Goal: Transaction & Acquisition: Purchase product/service

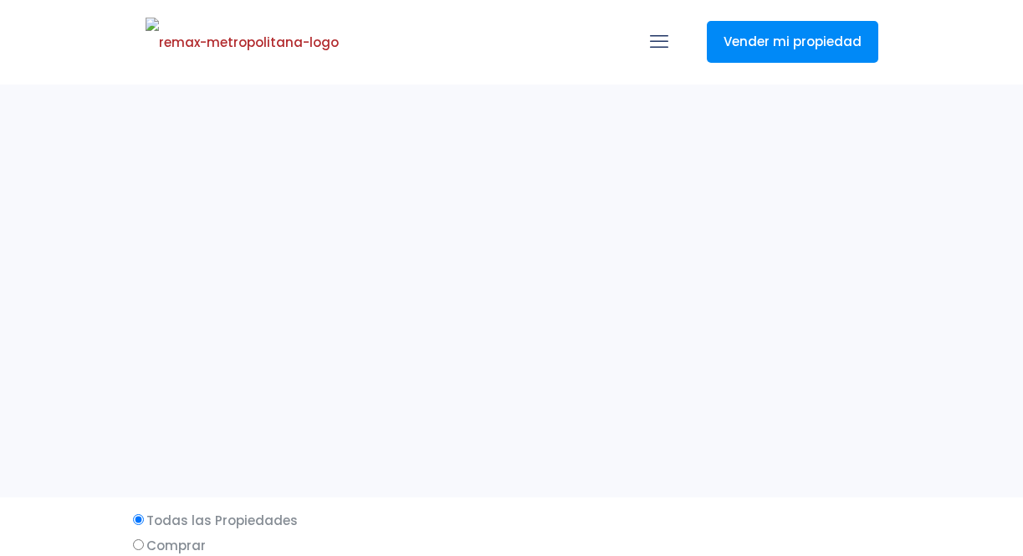
select select
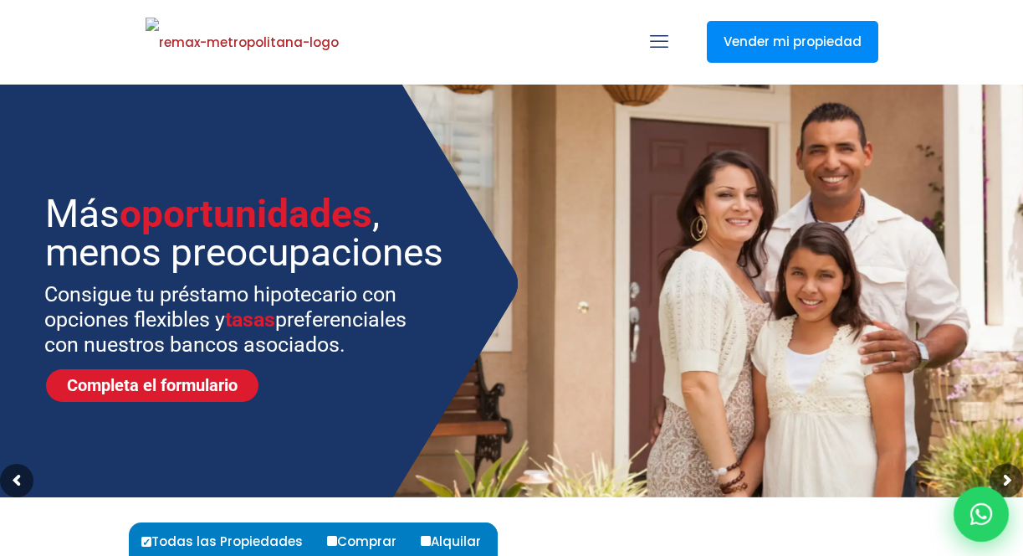
click at [979, 519] on icon at bounding box center [982, 514] width 22 height 22
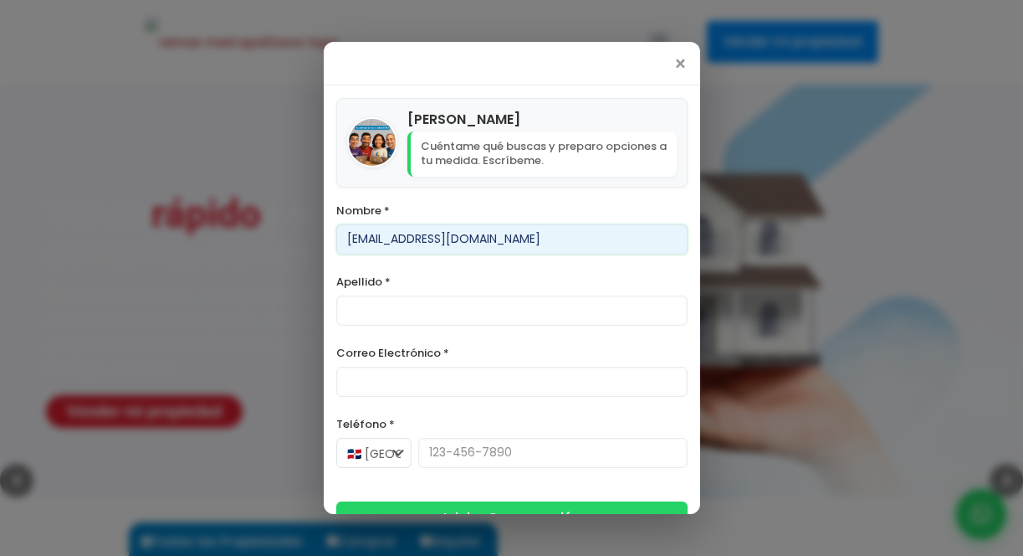
type input "[EMAIL_ADDRESS][DOMAIN_NAME]"
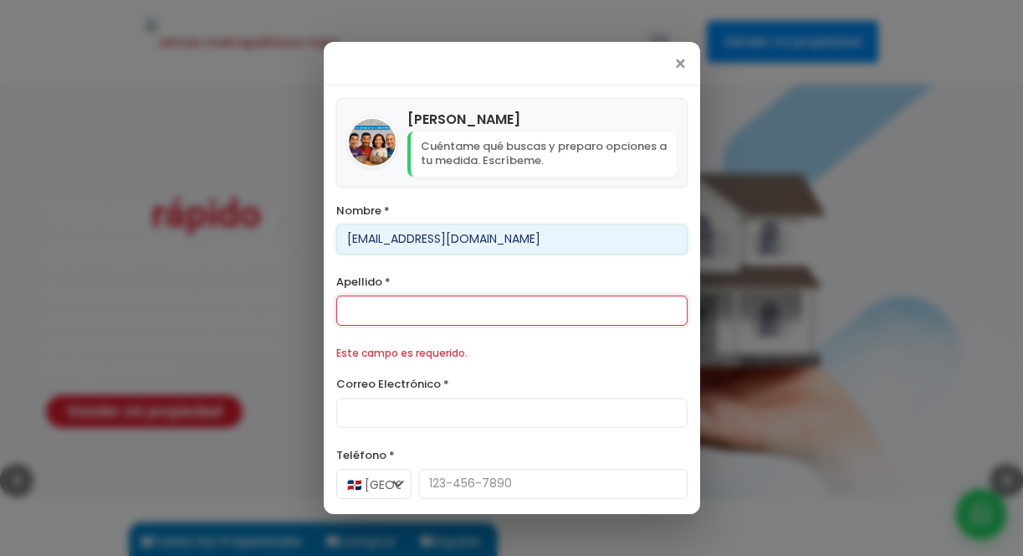
click at [431, 238] on input "[EMAIL_ADDRESS][DOMAIN_NAME]" at bounding box center [511, 239] width 351 height 30
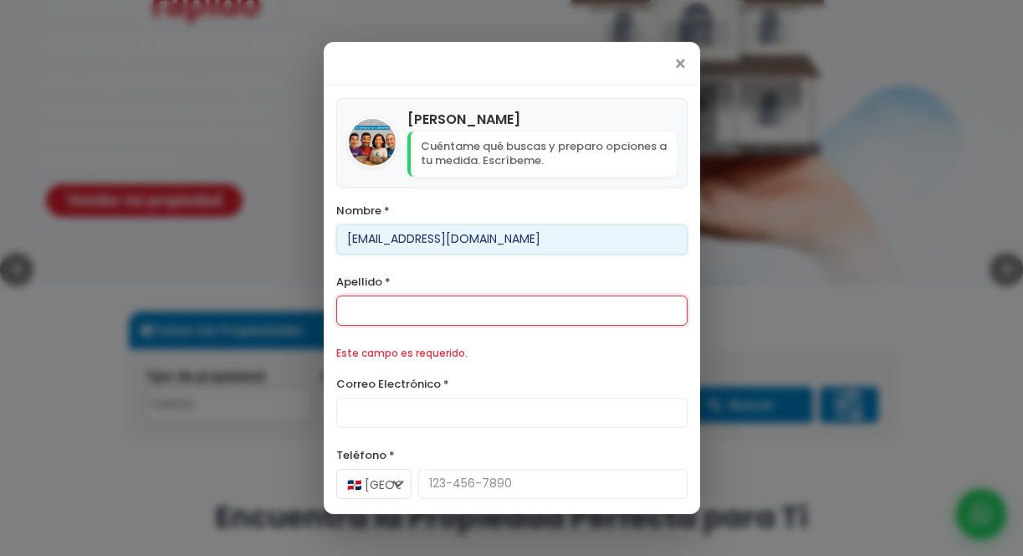
click at [431, 238] on input "[EMAIL_ADDRESS][DOMAIN_NAME]" at bounding box center [511, 239] width 351 height 30
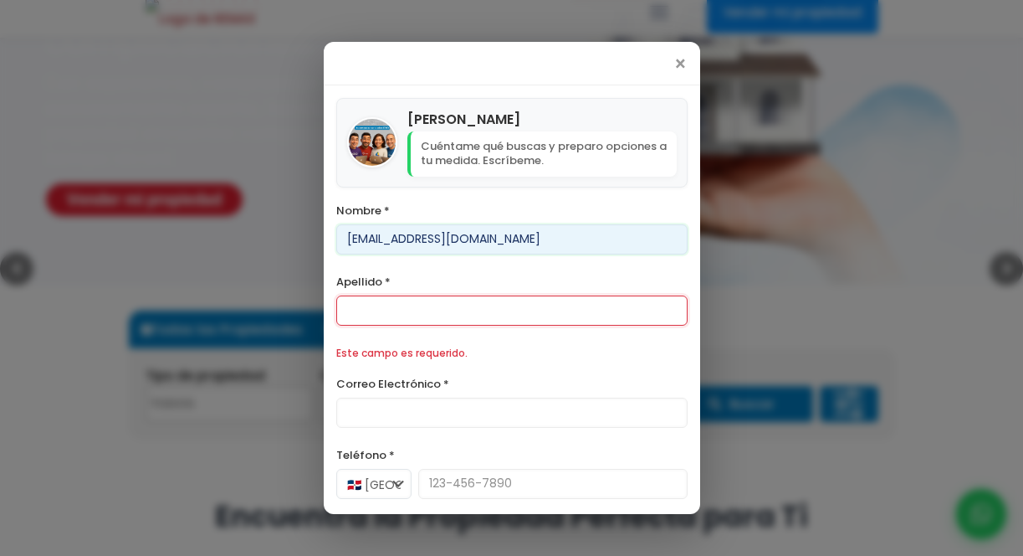
click at [431, 238] on input "[EMAIL_ADDRESS][DOMAIN_NAME]" at bounding box center [511, 239] width 351 height 30
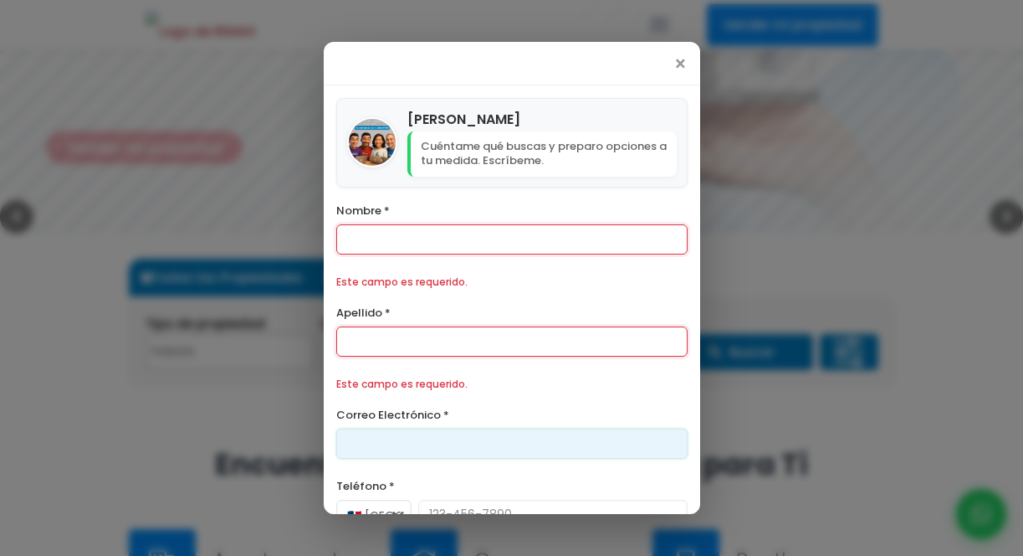
click at [388, 407] on div "Correo Electrónico *" at bounding box center [511, 431] width 351 height 54
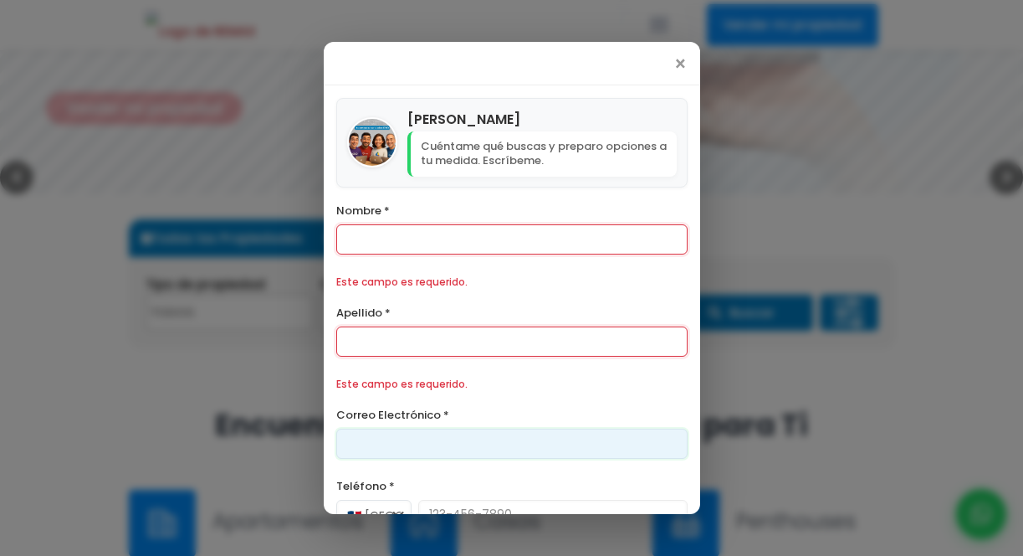
paste input "[EMAIL_ADDRESS][DOMAIN_NAME]"
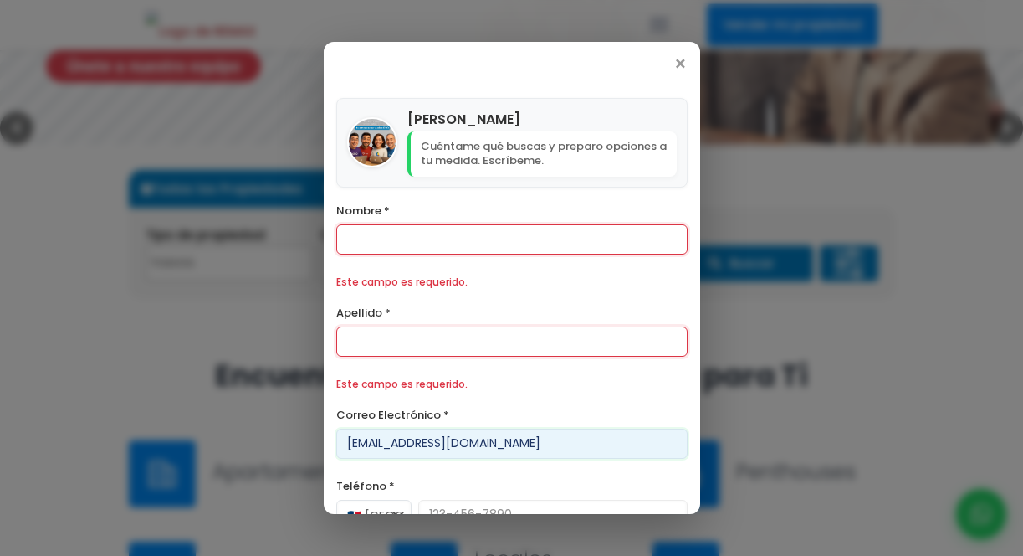
type input "[EMAIL_ADDRESS][DOMAIN_NAME]"
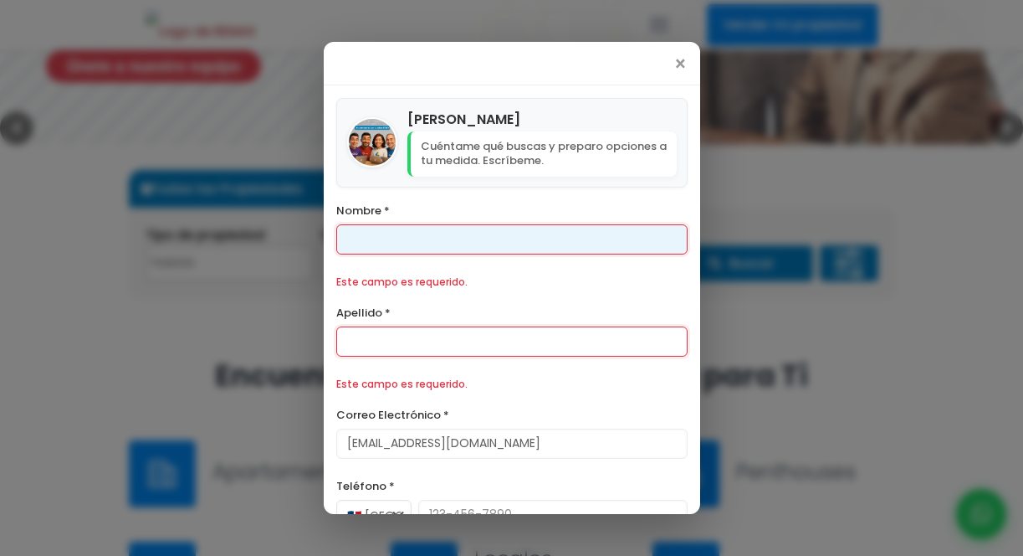
click at [377, 229] on input "Nombre *" at bounding box center [511, 239] width 351 height 30
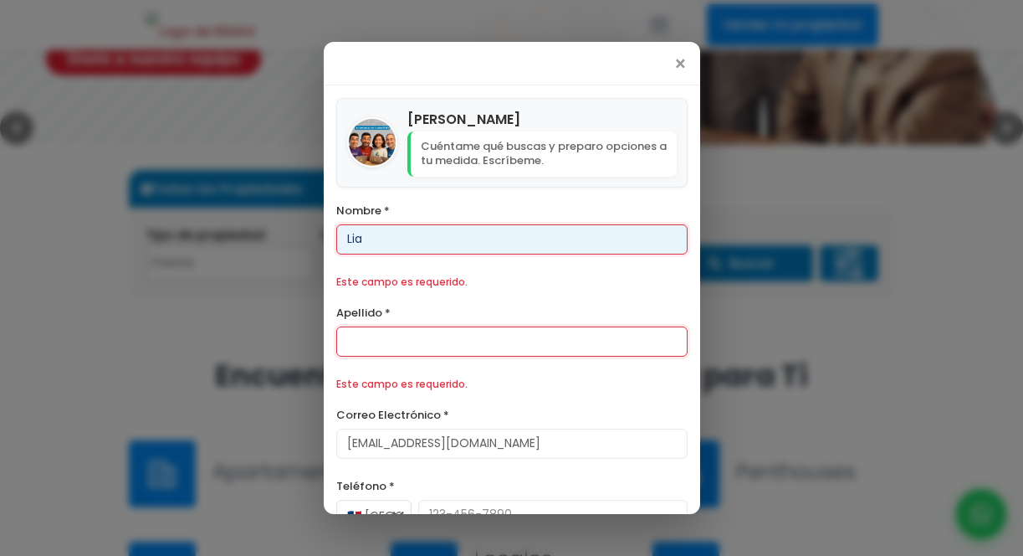
type input "Lia"
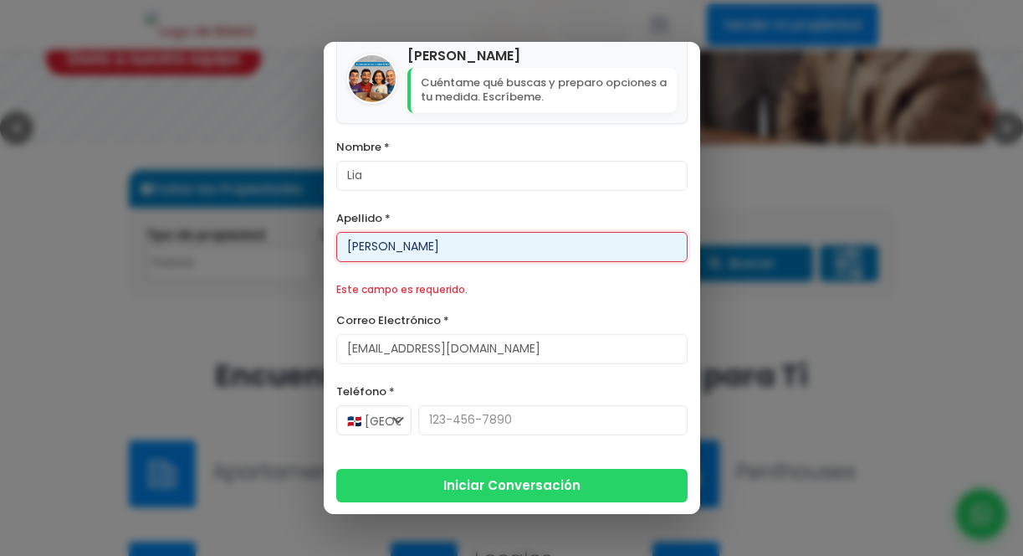
type input "[PERSON_NAME]"
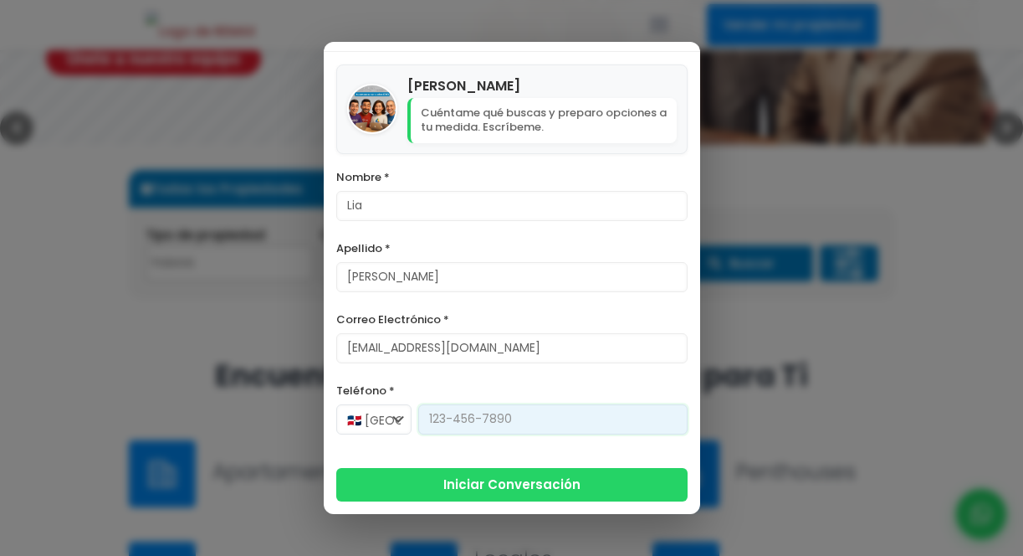
click at [454, 432] on input "Teléfono *" at bounding box center [552, 419] width 269 height 30
type input "[PHONE_NUMBER]"
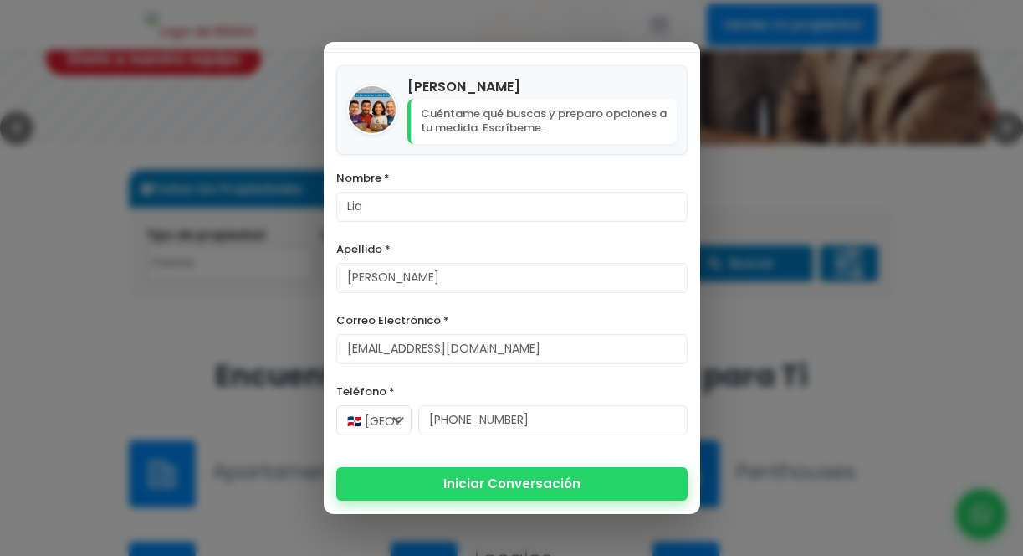
click at [521, 484] on button "Iniciar Conversación" at bounding box center [511, 483] width 351 height 33
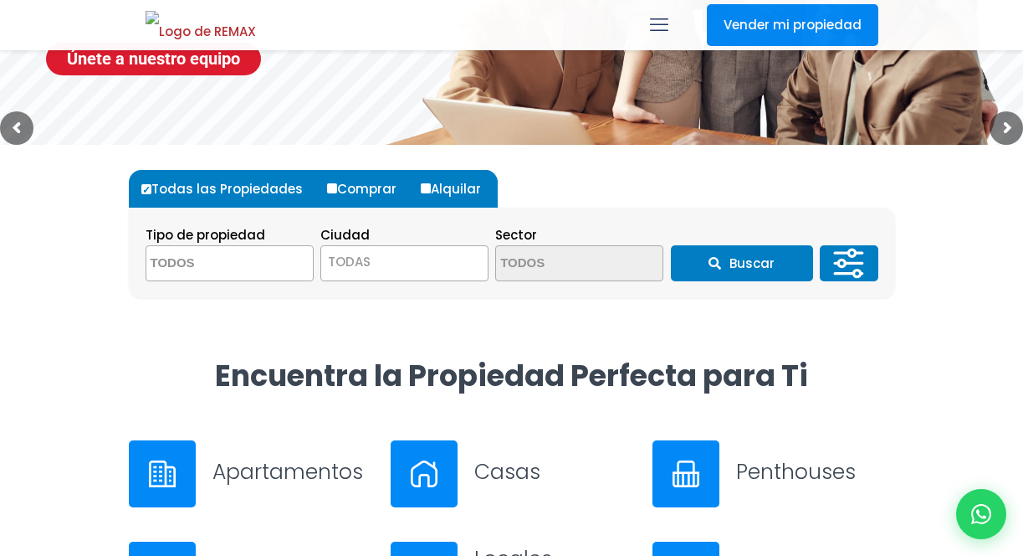
scroll to position [679, 0]
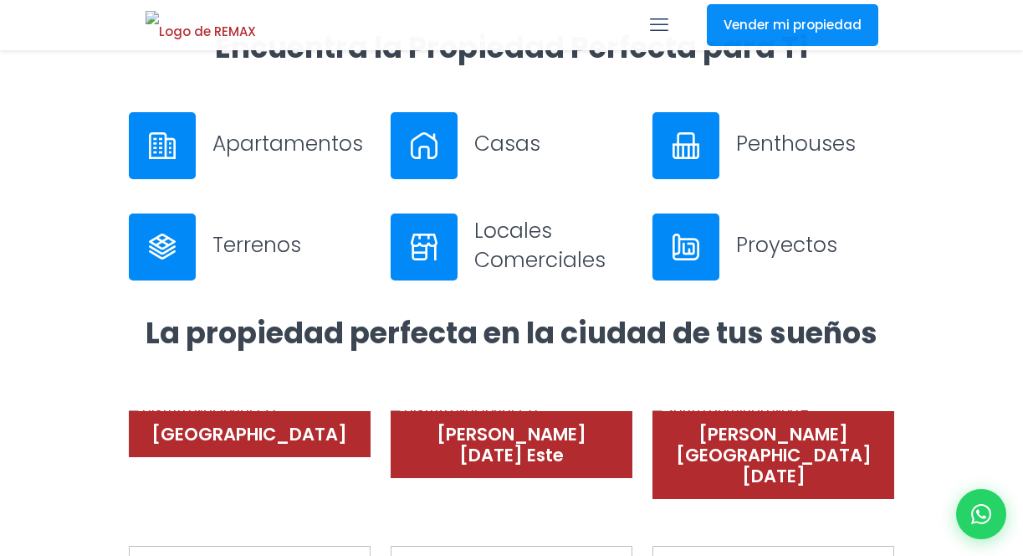
click at [235, 155] on h3 "Apartamentos" at bounding box center [292, 143] width 158 height 29
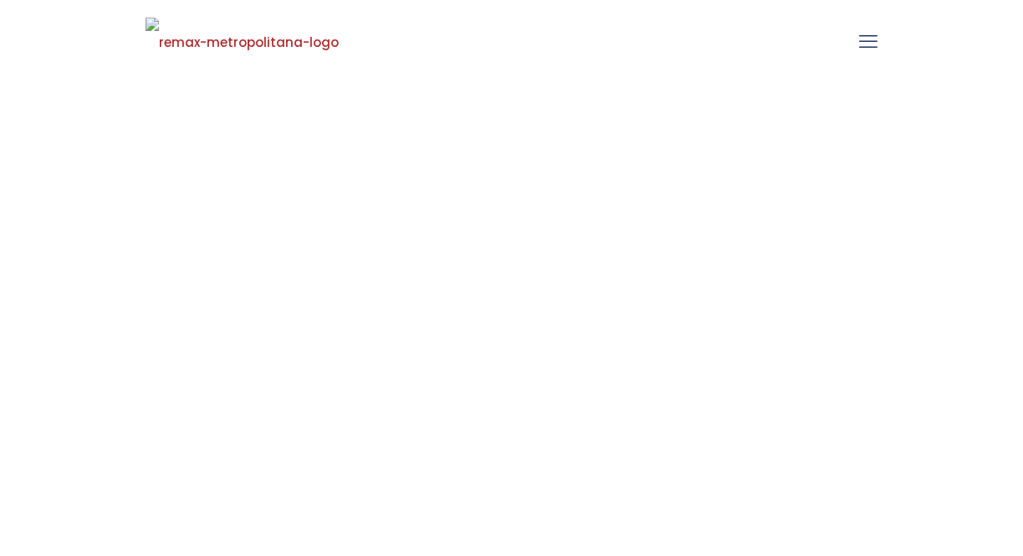
select select
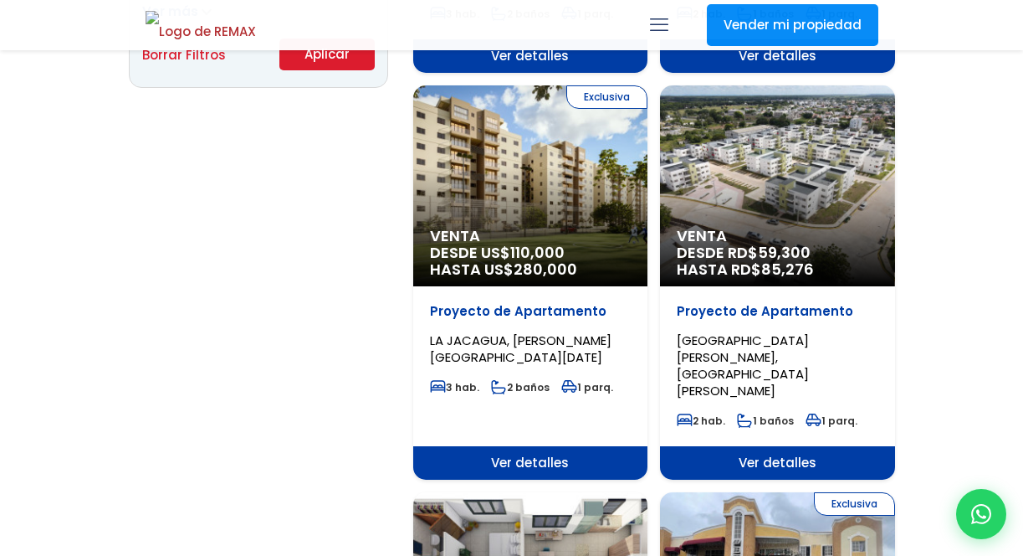
scroll to position [1314, 0]
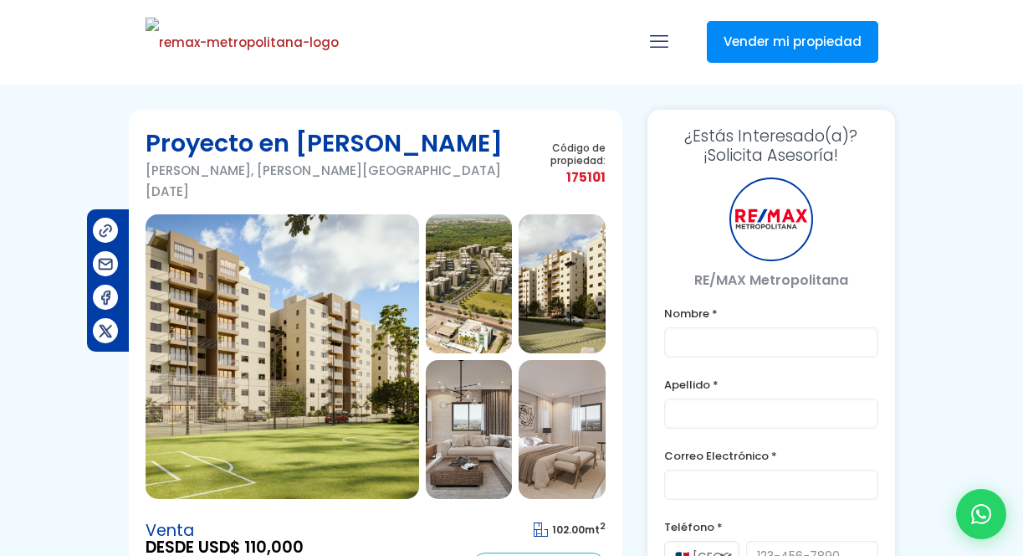
type input "Lia"
type input "[PERSON_NAME]"
type input "[EMAIL_ADDRESS][DOMAIN_NAME]"
type input "[PHONE_NUMBER]"
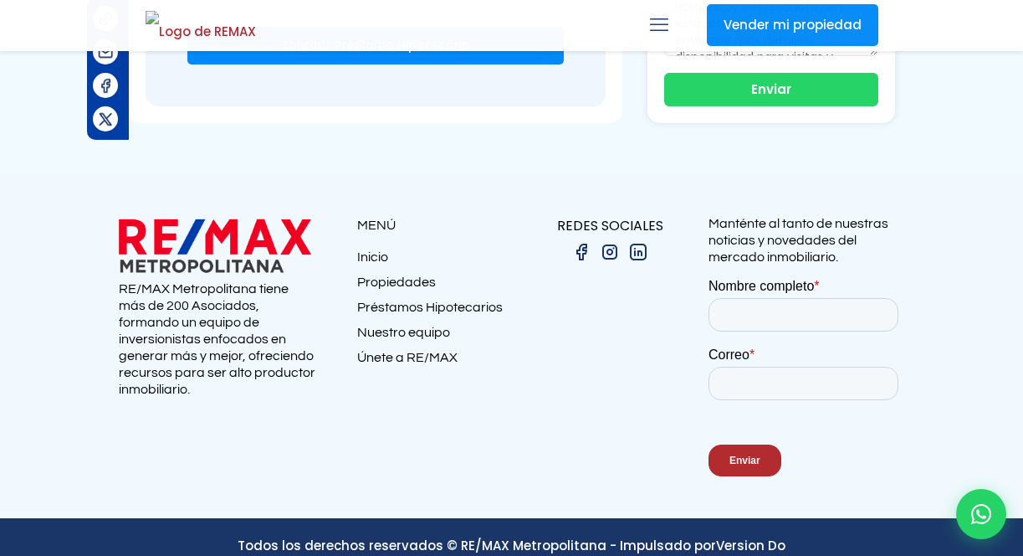
scroll to position [1789, 0]
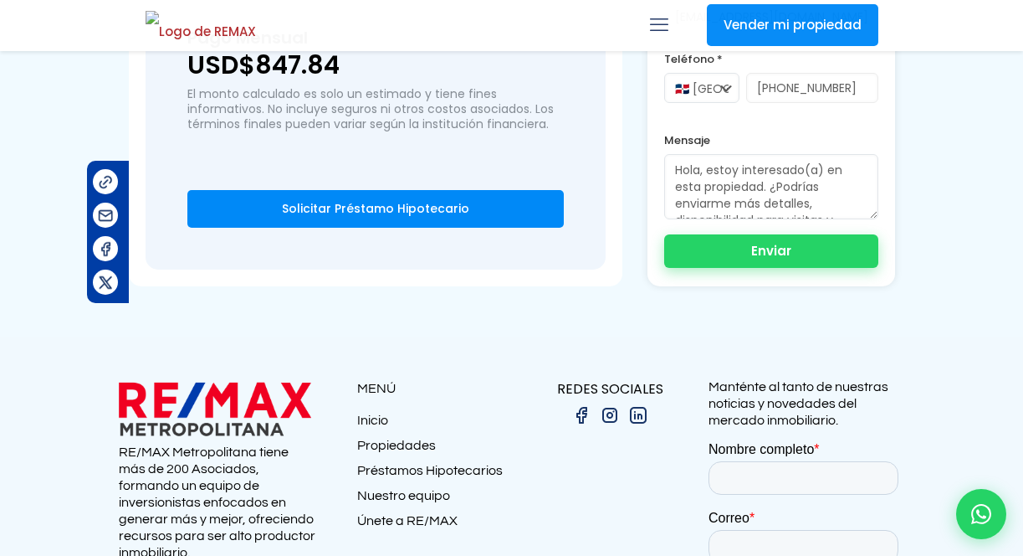
click at [731, 234] on button "Enviar" at bounding box center [770, 250] width 213 height 33
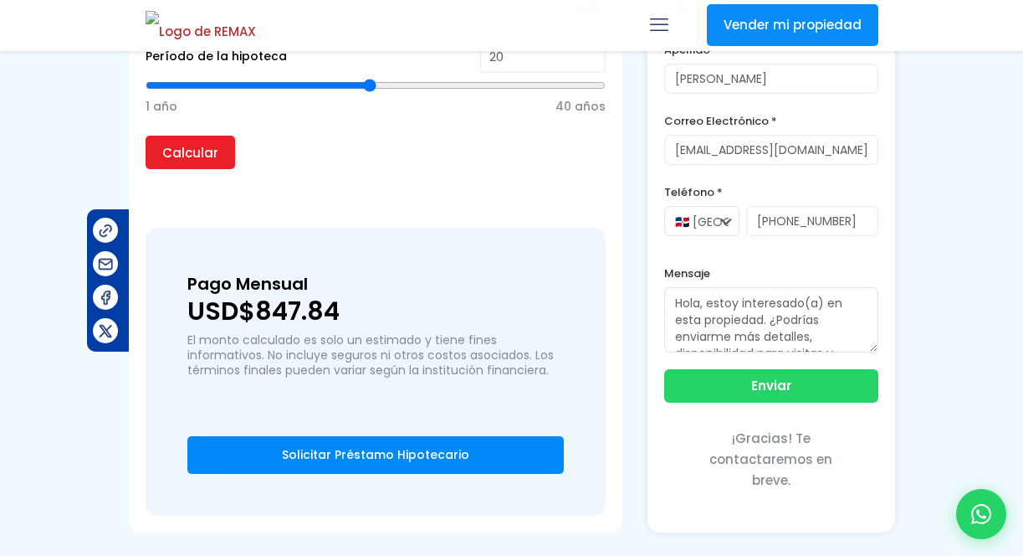
scroll to position [1487, 0]
